Goal: Find specific page/section: Find specific page/section

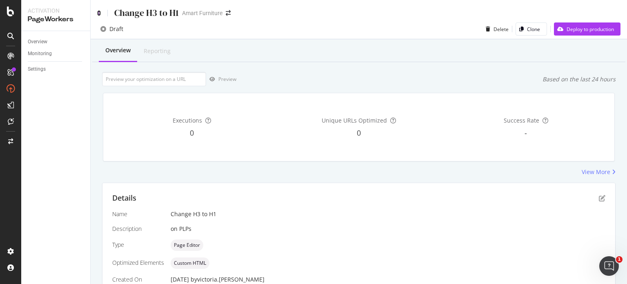
click at [100, 12] on icon at bounding box center [99, 13] width 4 height 6
